Goal: Transaction & Acquisition: Purchase product/service

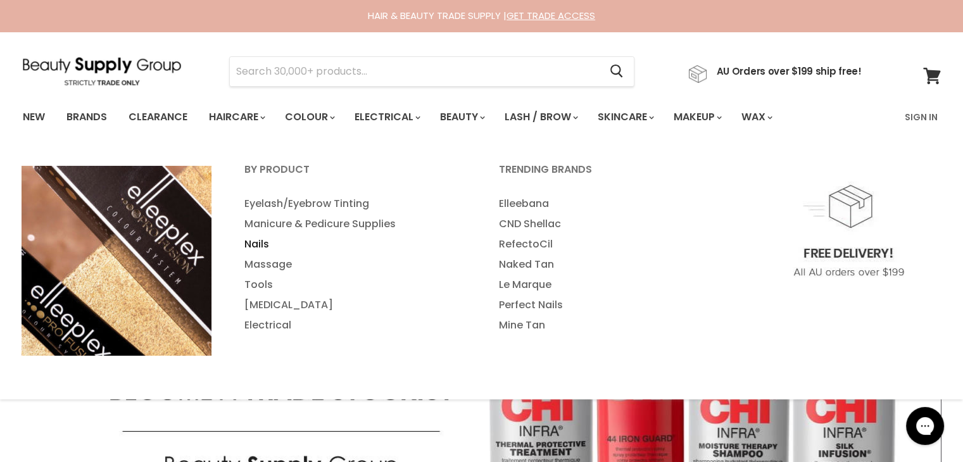
click at [254, 242] on link "Nails" at bounding box center [355, 244] width 252 height 20
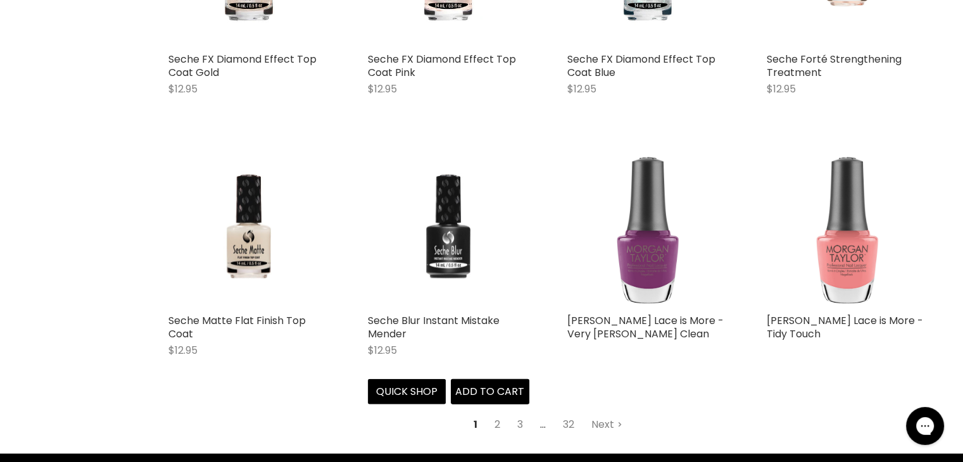
scroll to position [3113, 0]
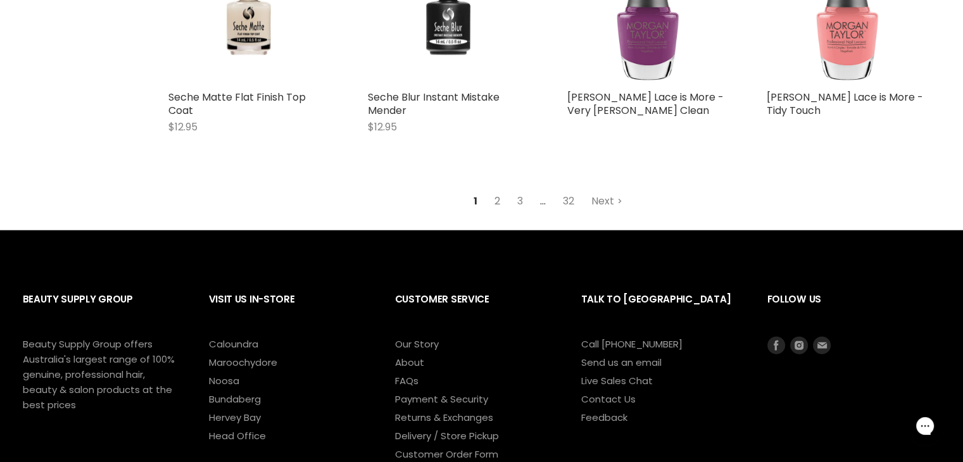
click at [500, 204] on link "2" at bounding box center [497, 201] width 20 height 23
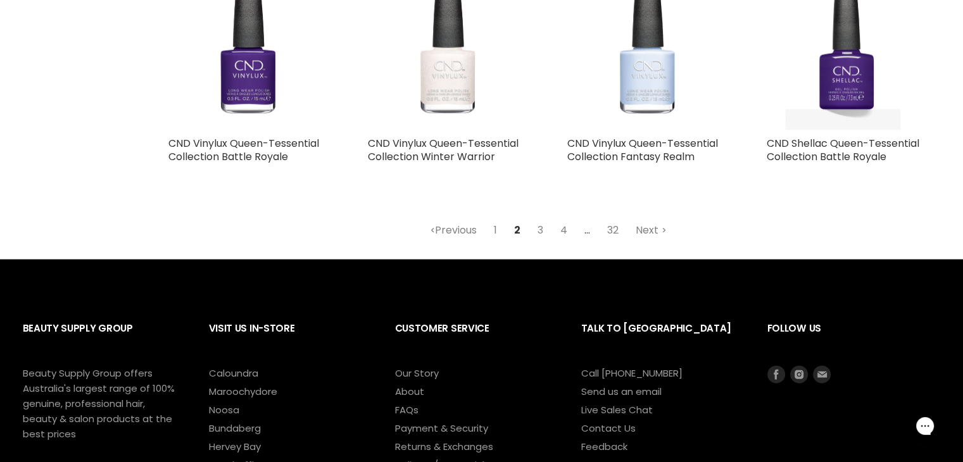
scroll to position [2904, 0]
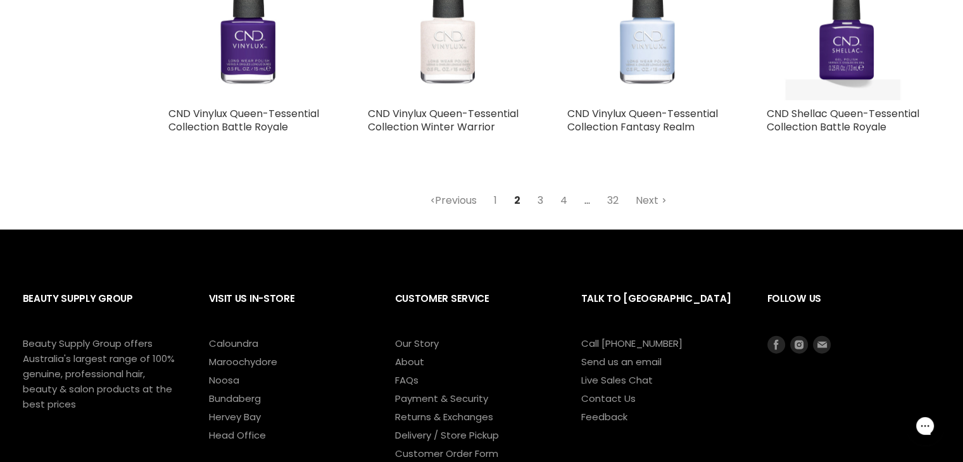
click at [542, 202] on link "3" at bounding box center [540, 200] width 20 height 23
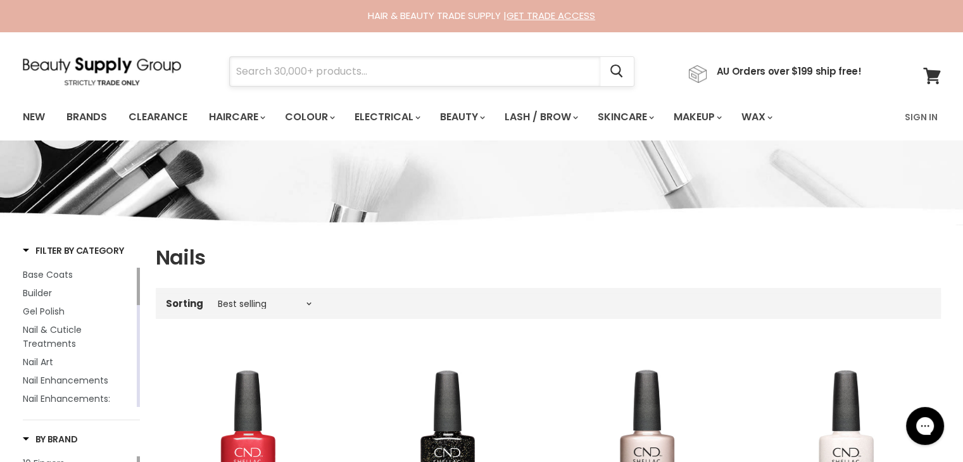
click at [484, 80] on input "Search" at bounding box center [415, 71] width 370 height 29
type input "dnd"
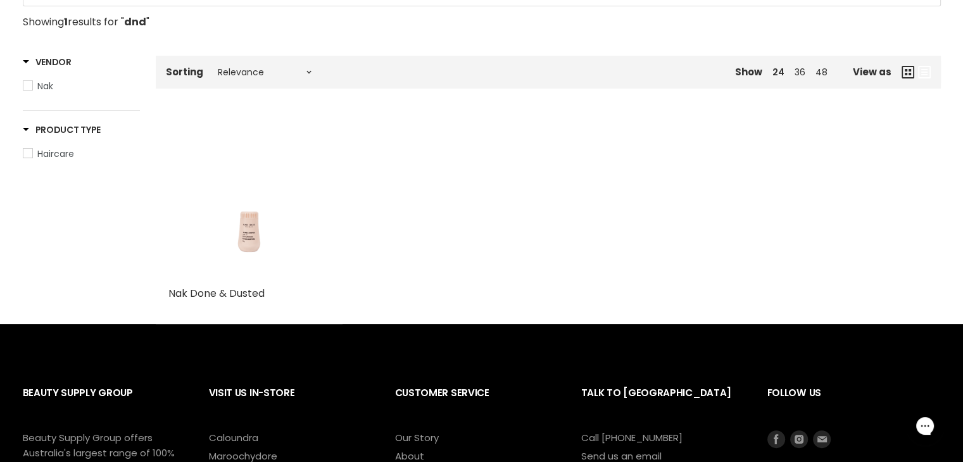
scroll to position [190, 0]
